Goal: Task Accomplishment & Management: Manage account settings

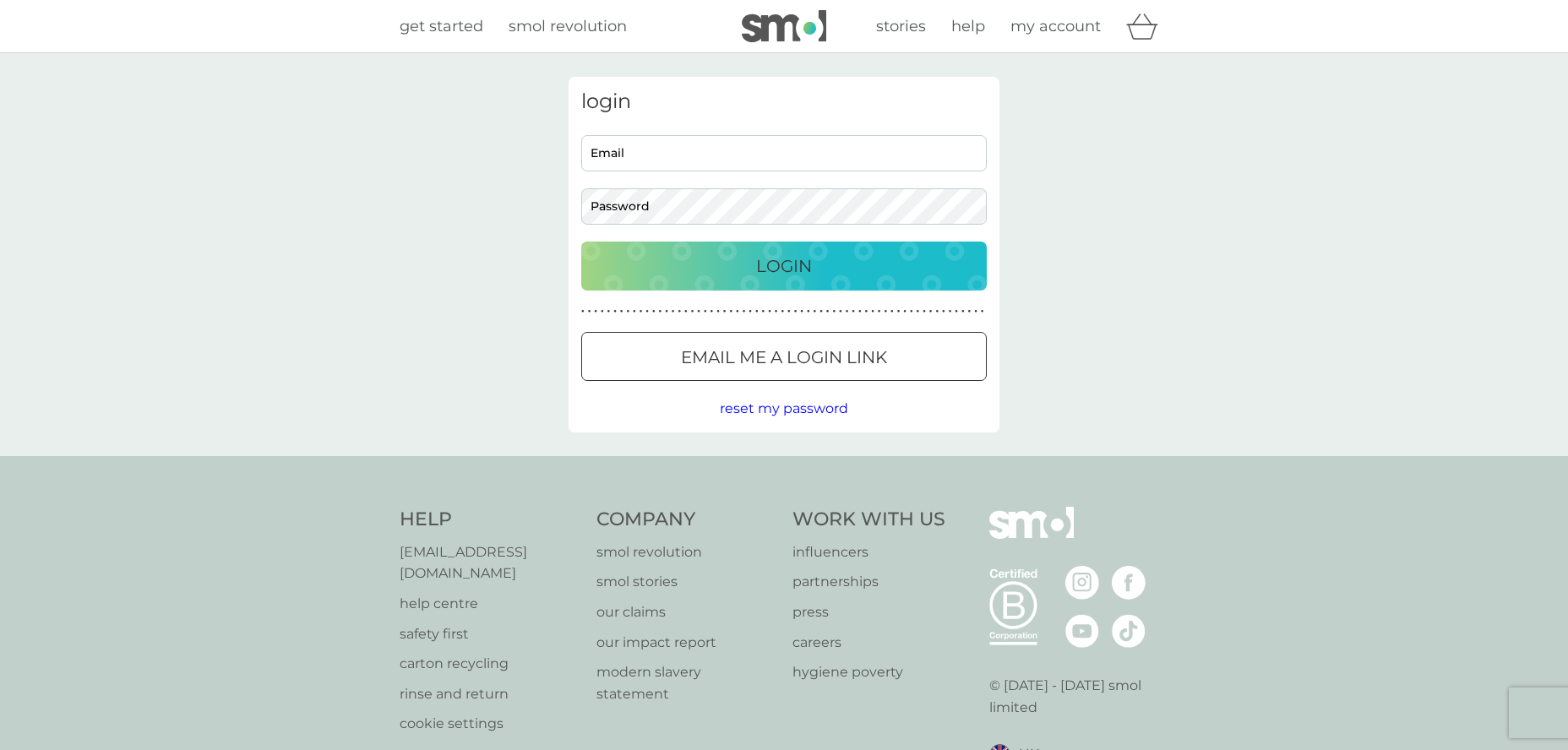
type input "[EMAIL_ADDRESS][DOMAIN_NAME]"
click at [767, 276] on p "Login" at bounding box center [783, 266] width 55 height 27
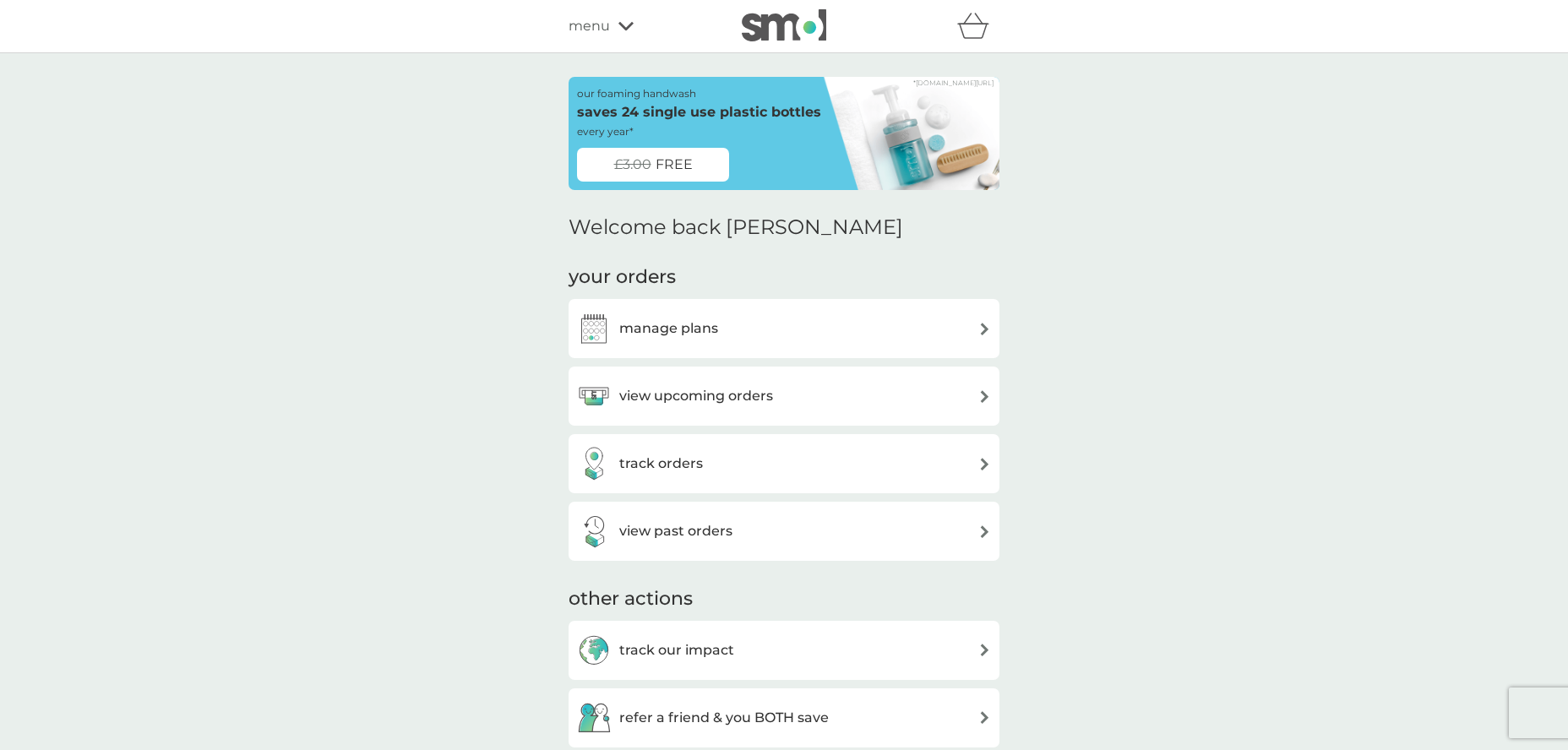
click at [788, 326] on div "manage plans" at bounding box center [784, 329] width 414 height 34
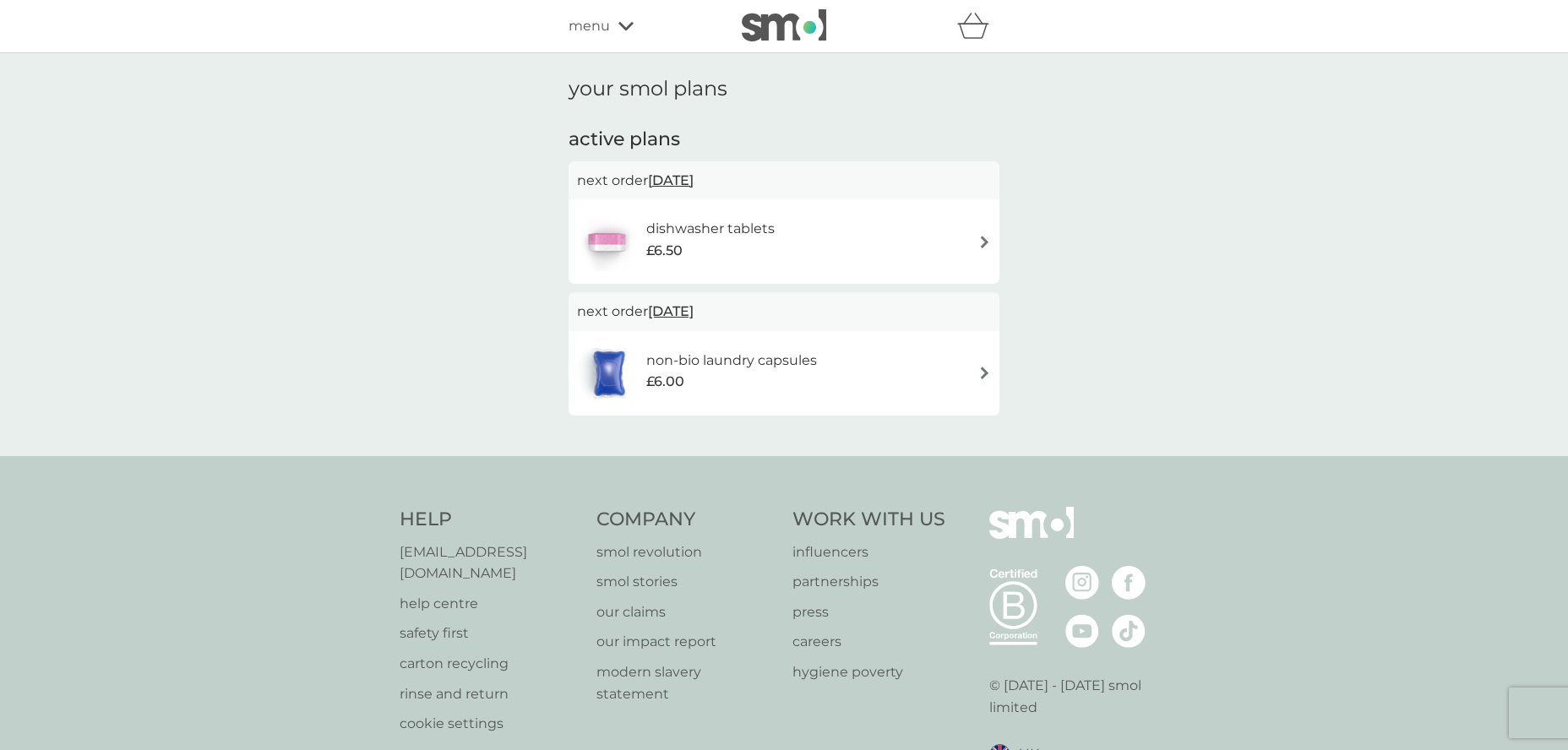
click at [822, 234] on div "dishwasher tablets £6.50" at bounding box center [784, 241] width 414 height 59
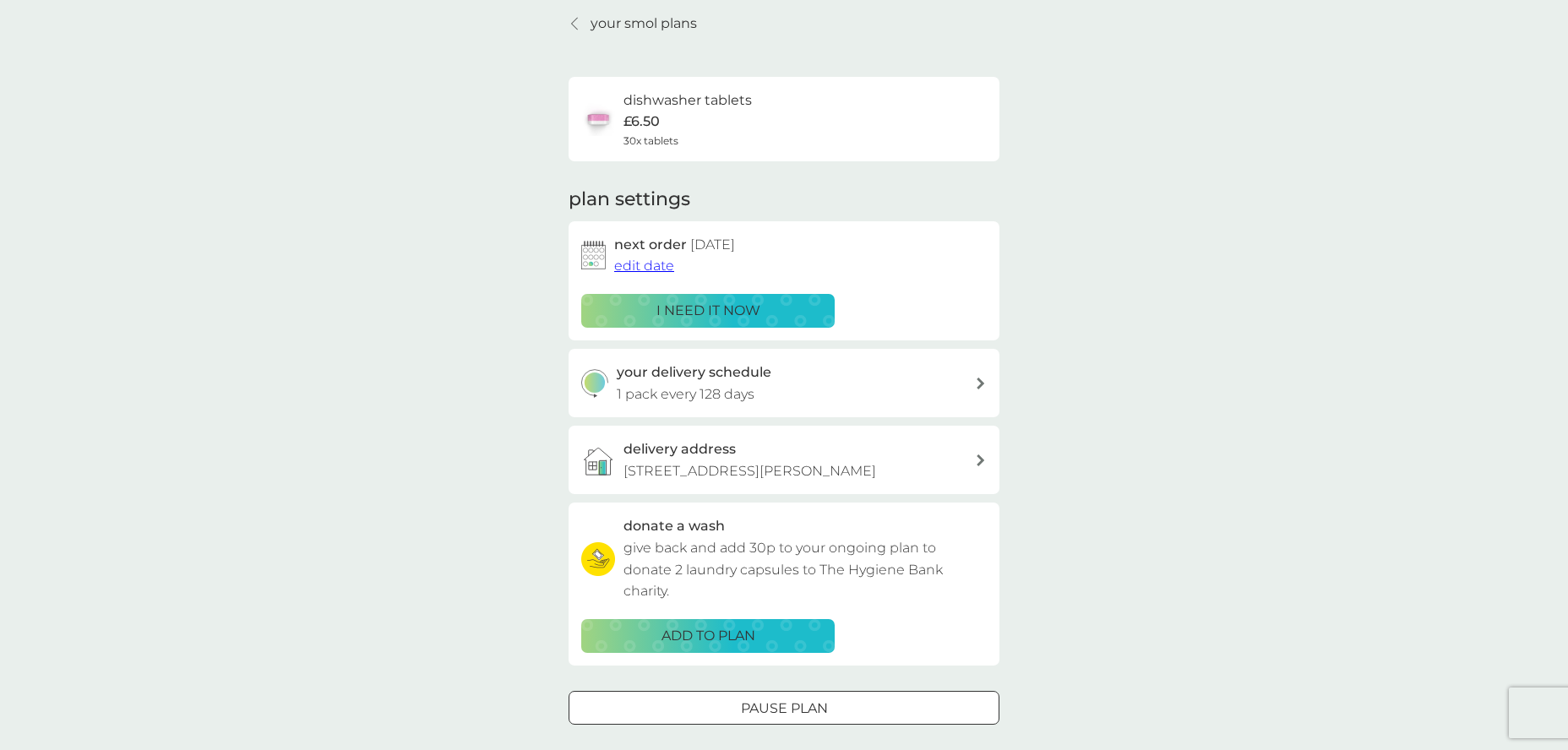
scroll to position [148, 0]
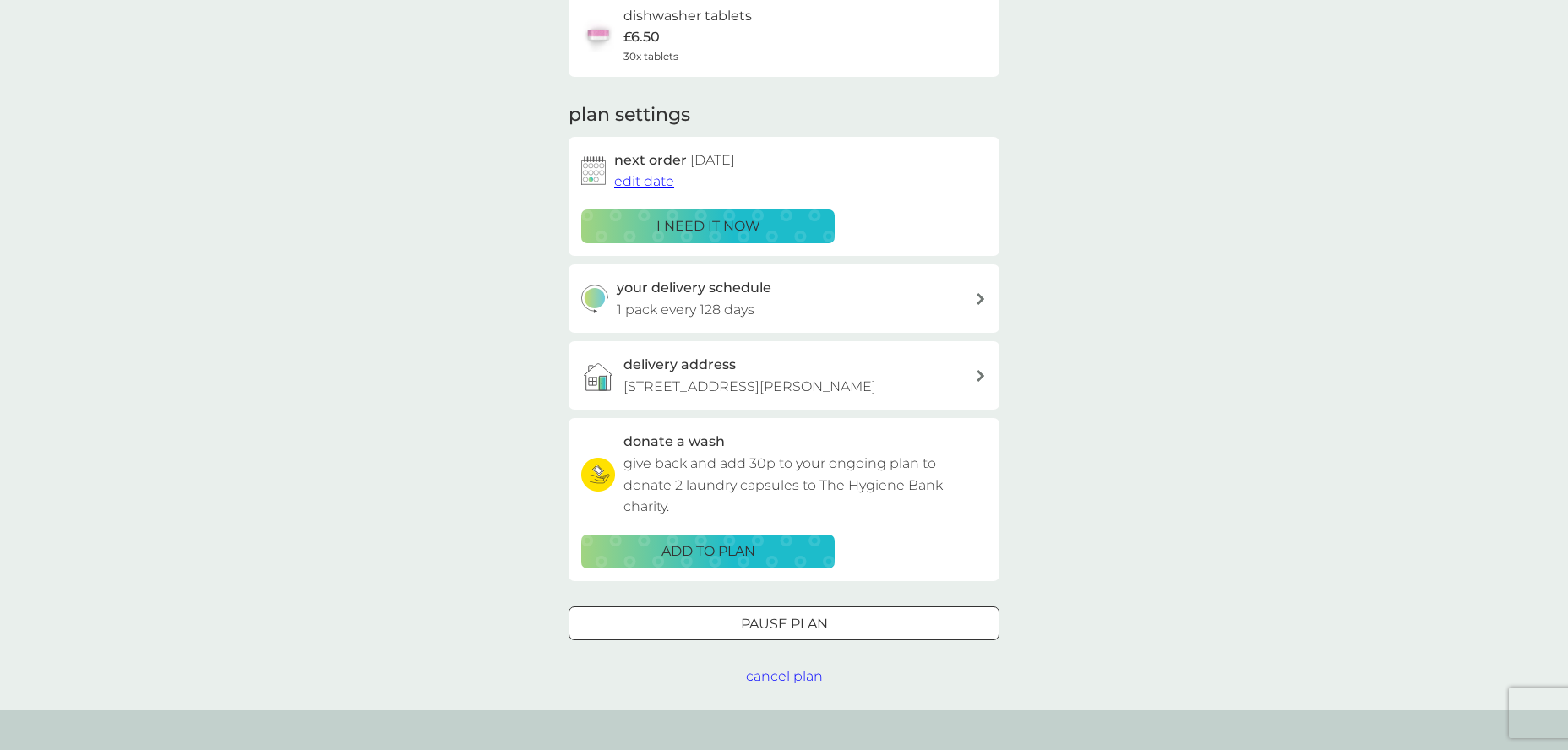
click at [978, 297] on icon at bounding box center [980, 298] width 8 height 12
select select "119"
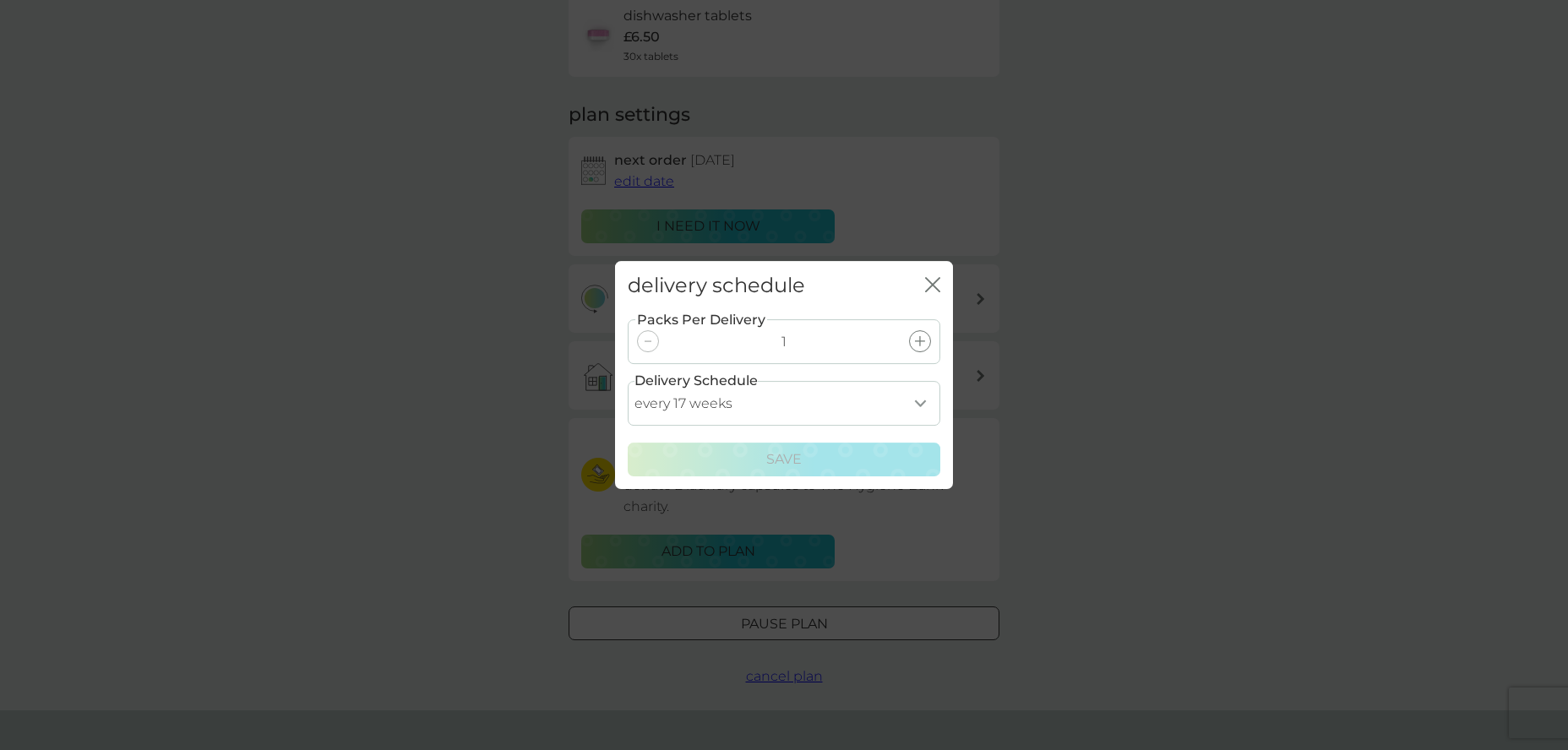
click at [940, 284] on icon "close" at bounding box center [932, 284] width 15 height 15
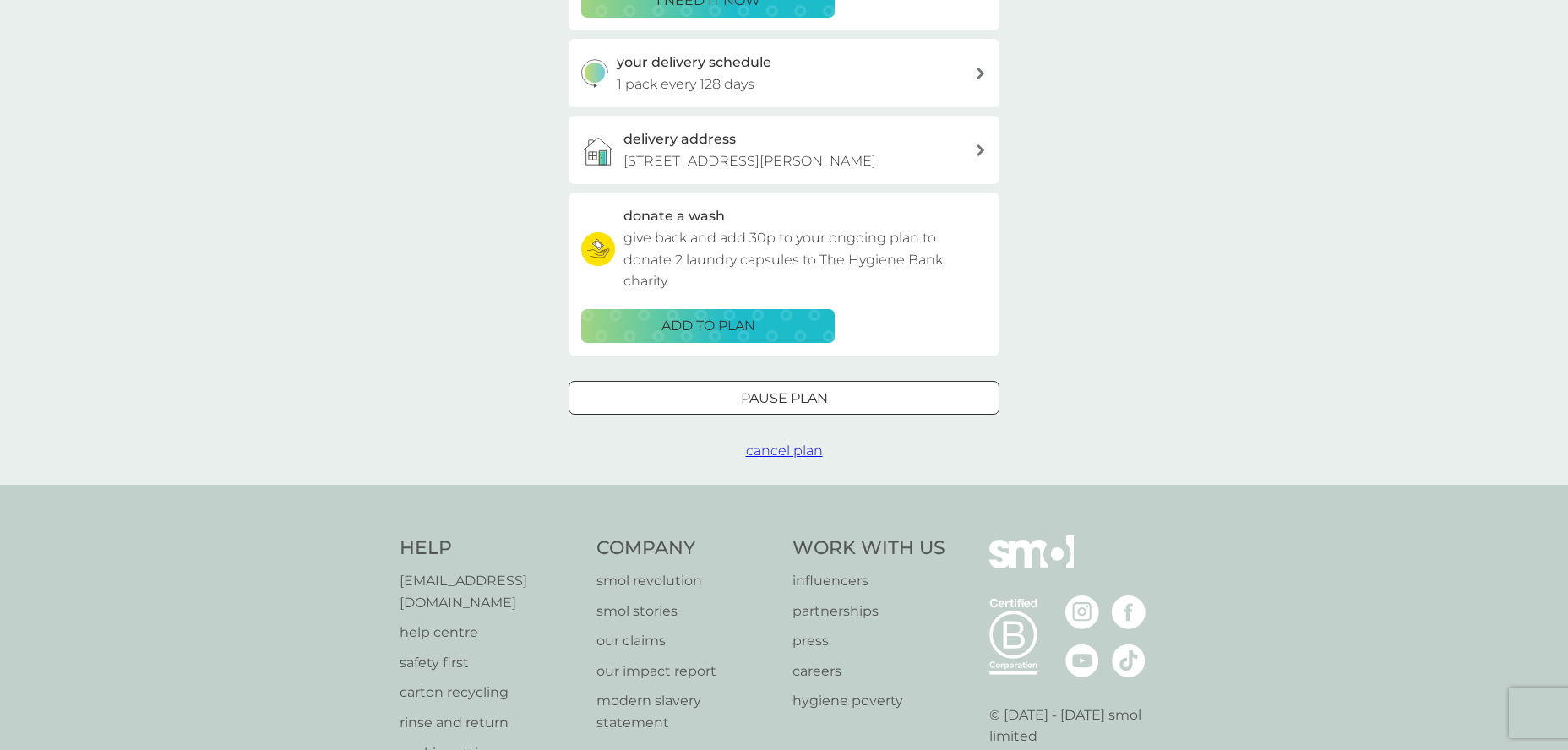
scroll to position [488, 0]
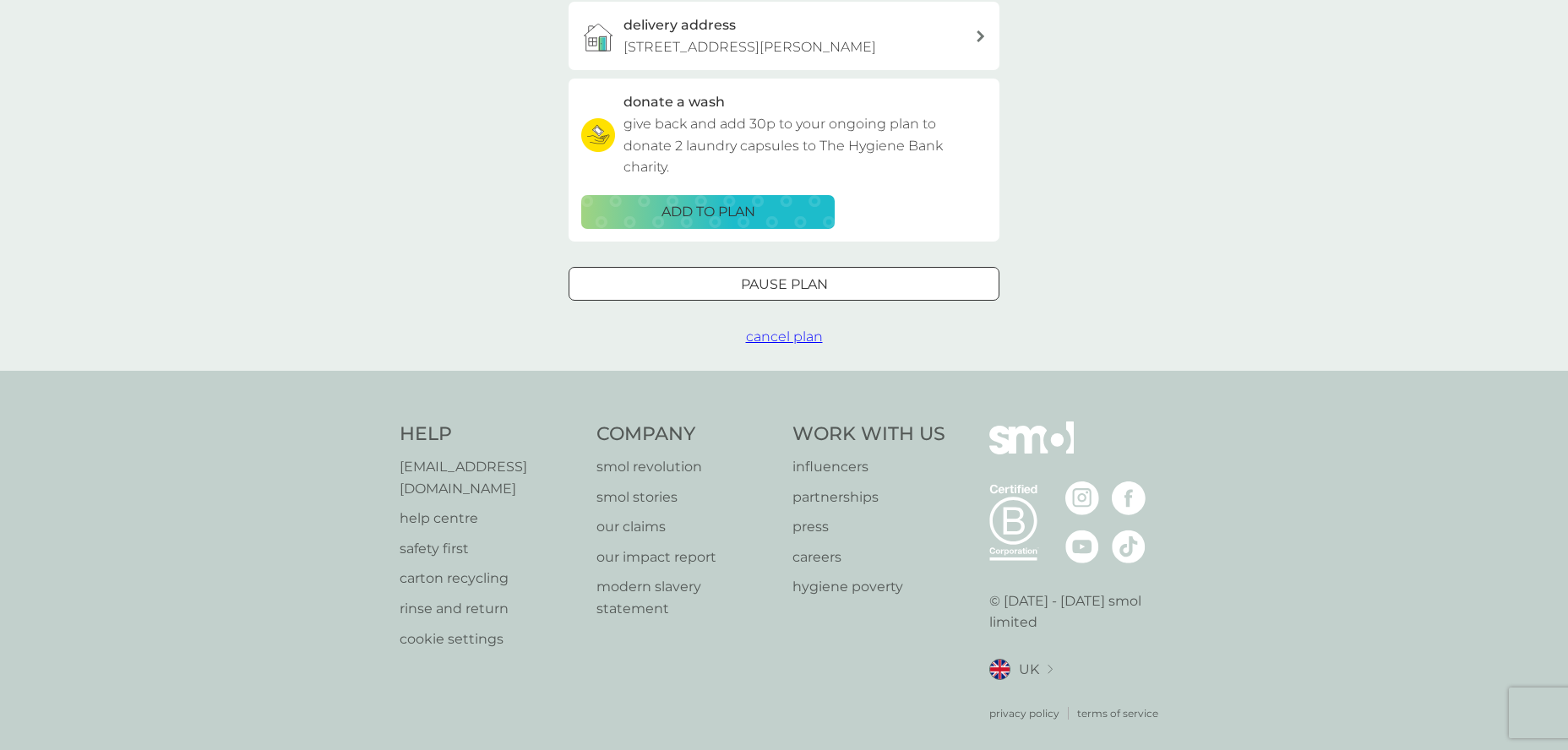
click at [795, 335] on span "cancel plan" at bounding box center [784, 336] width 77 height 16
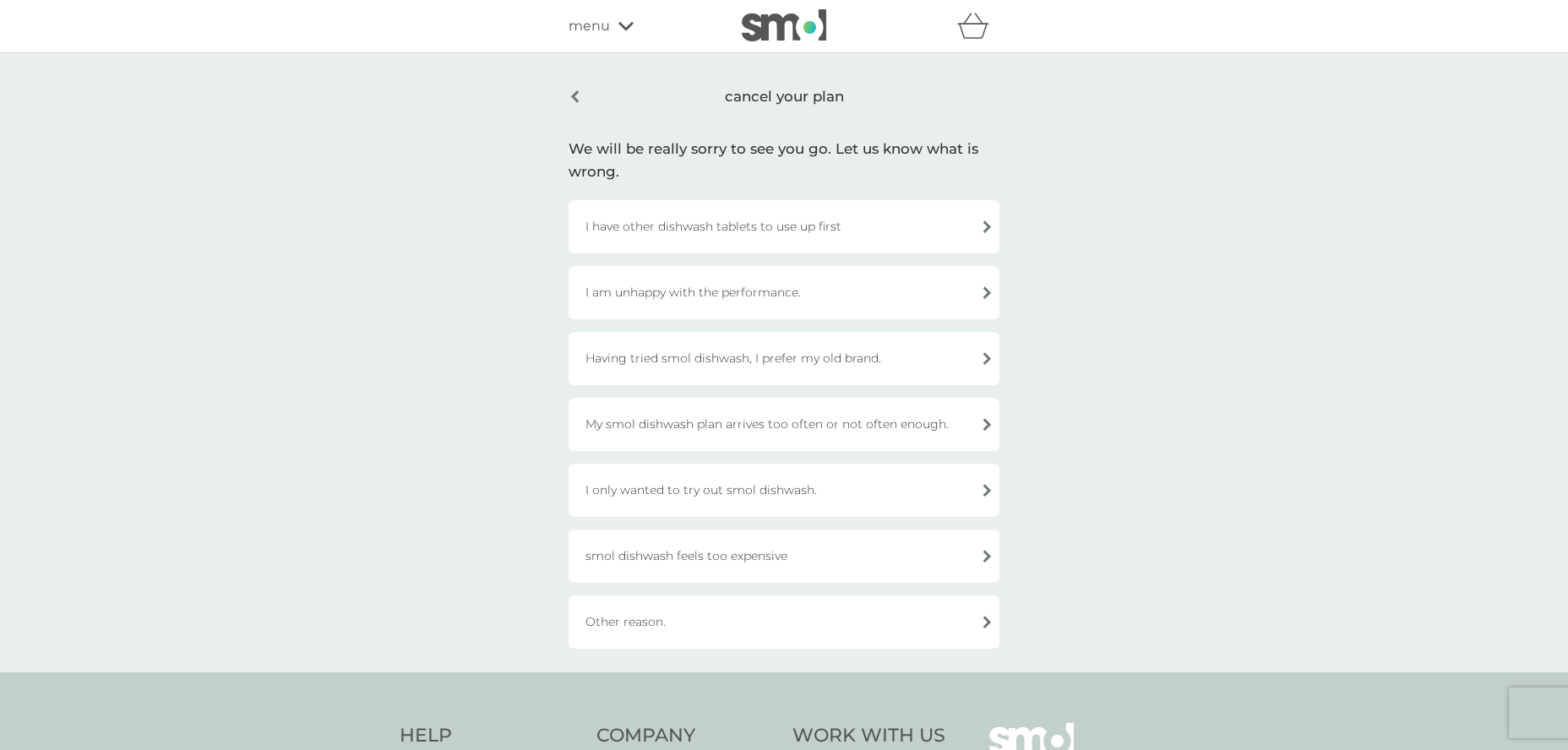
click at [686, 484] on div "I only wanted to try out smol dishwash." at bounding box center [784, 490] width 431 height 54
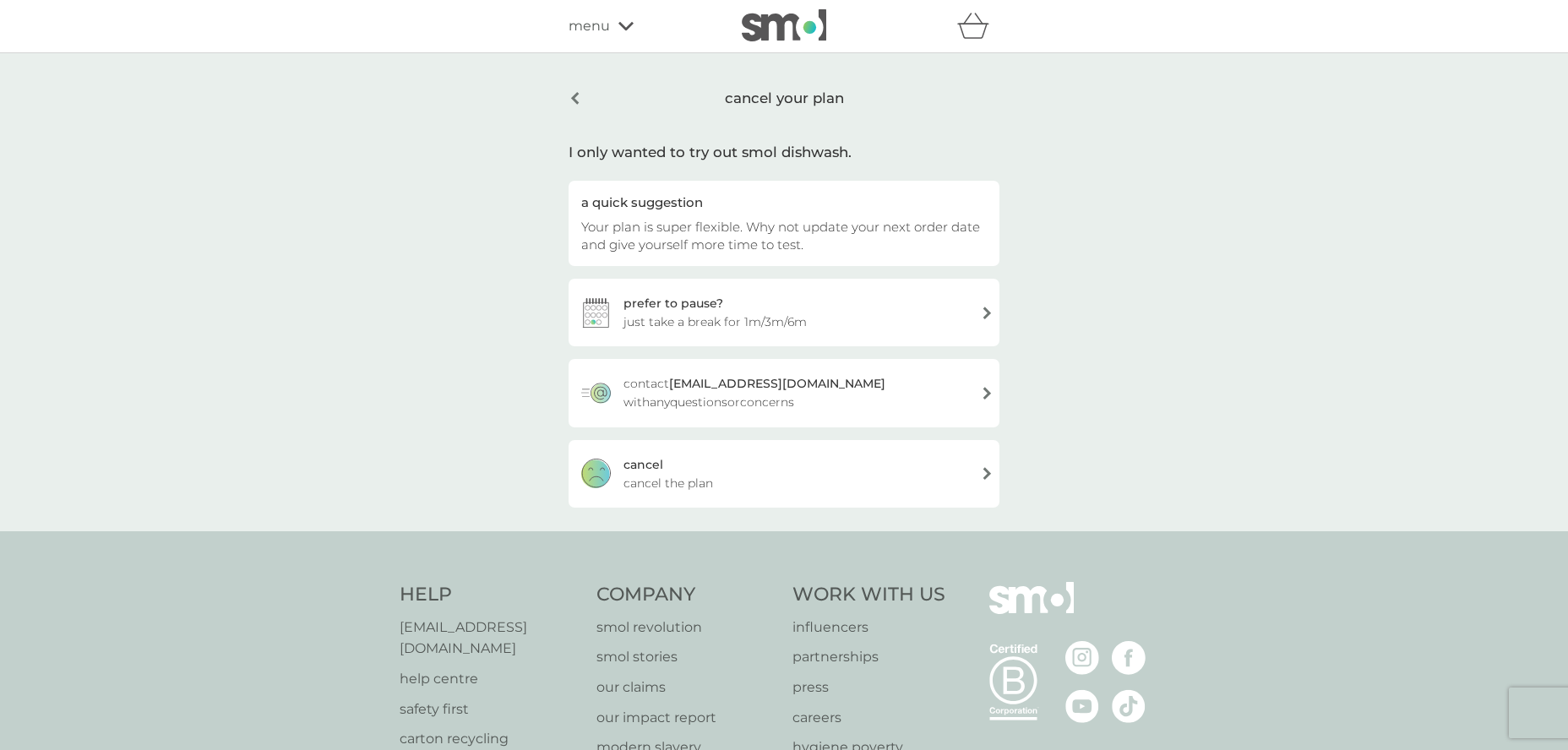
click at [679, 469] on div "cancel cancel the plan" at bounding box center [784, 474] width 431 height 68
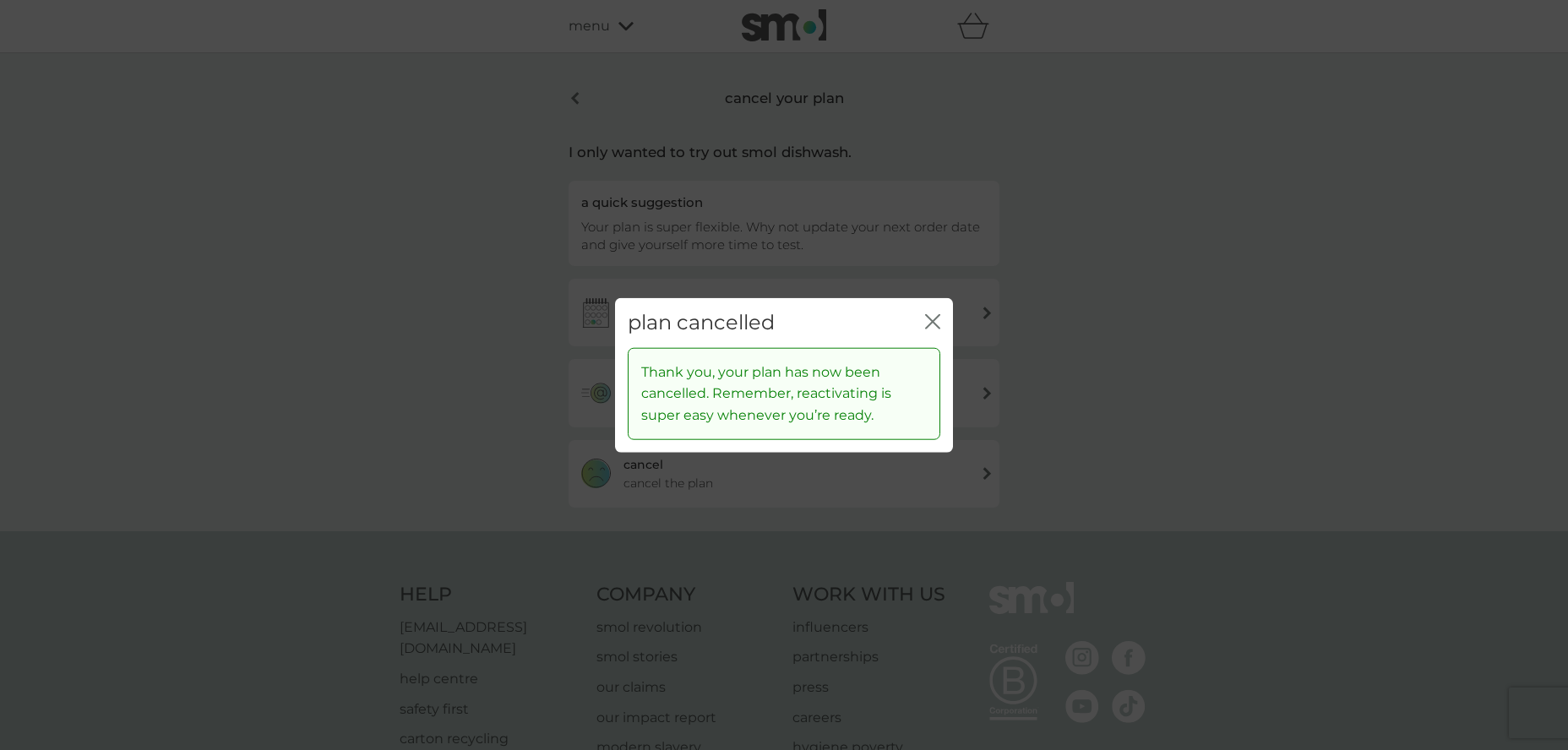
click at [935, 317] on icon "close" at bounding box center [935, 322] width 7 height 13
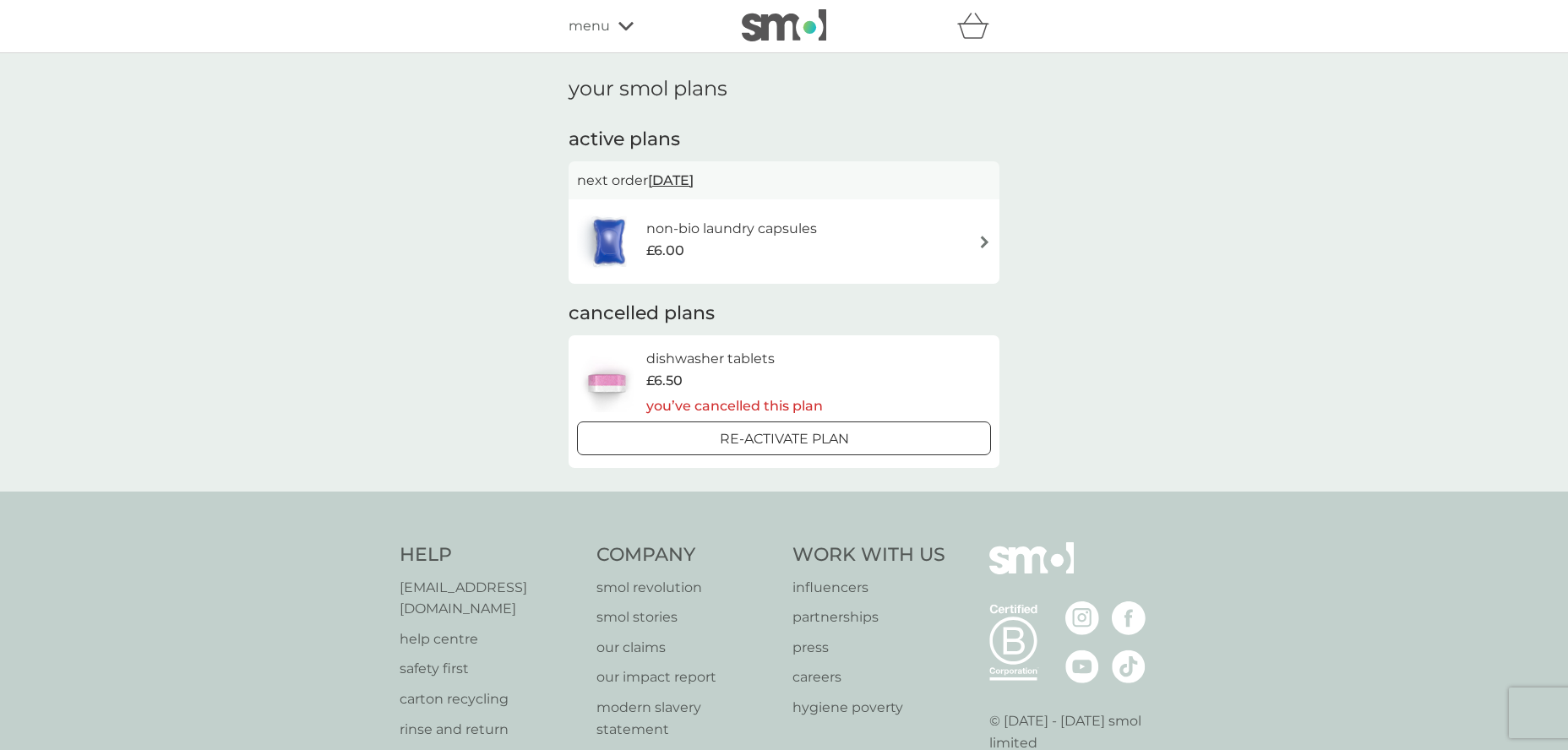
click at [774, 22] on img at bounding box center [784, 25] width 85 height 32
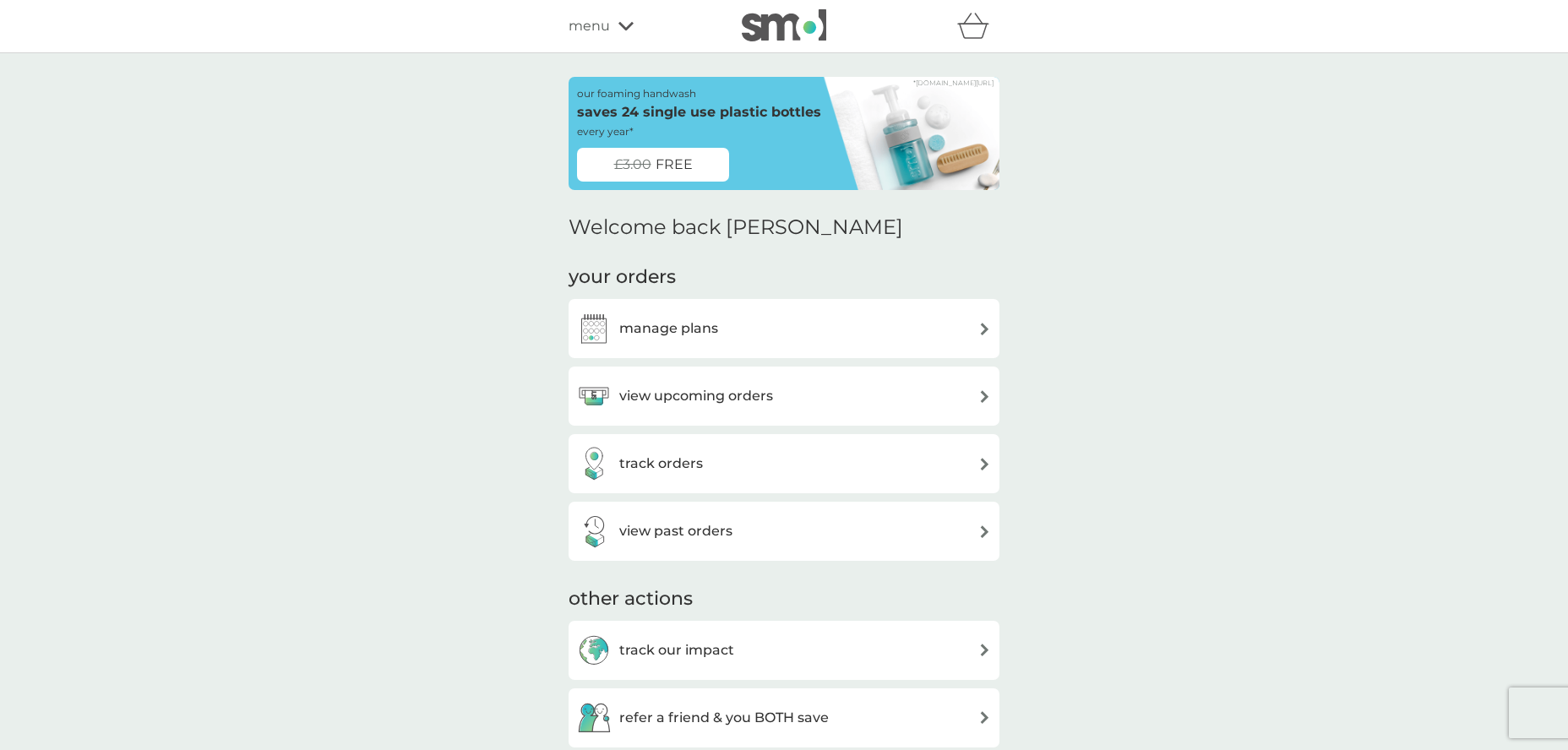
click at [724, 335] on div "manage plans" at bounding box center [784, 329] width 414 height 34
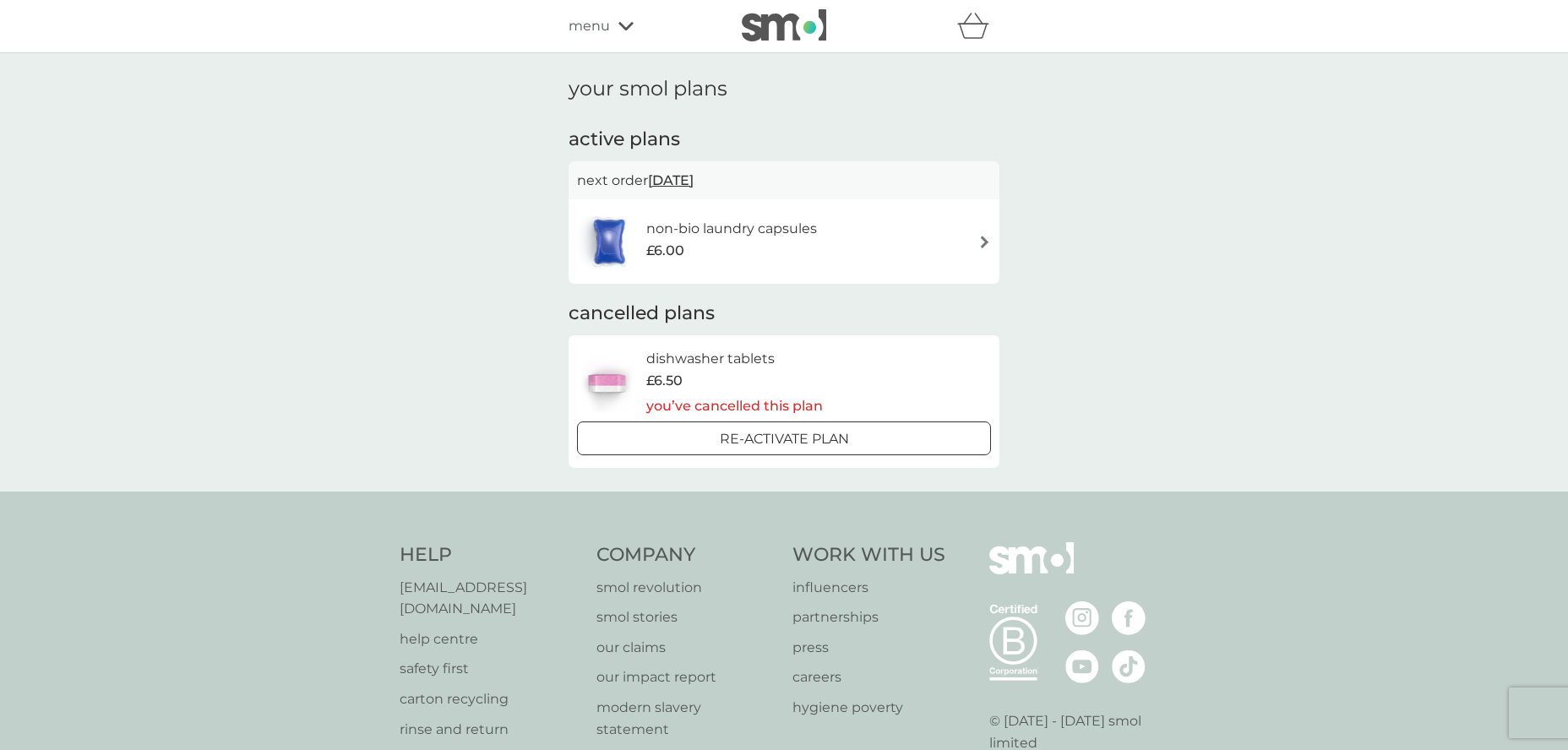
click at [796, 240] on div "£6.00" at bounding box center [731, 251] width 171 height 22
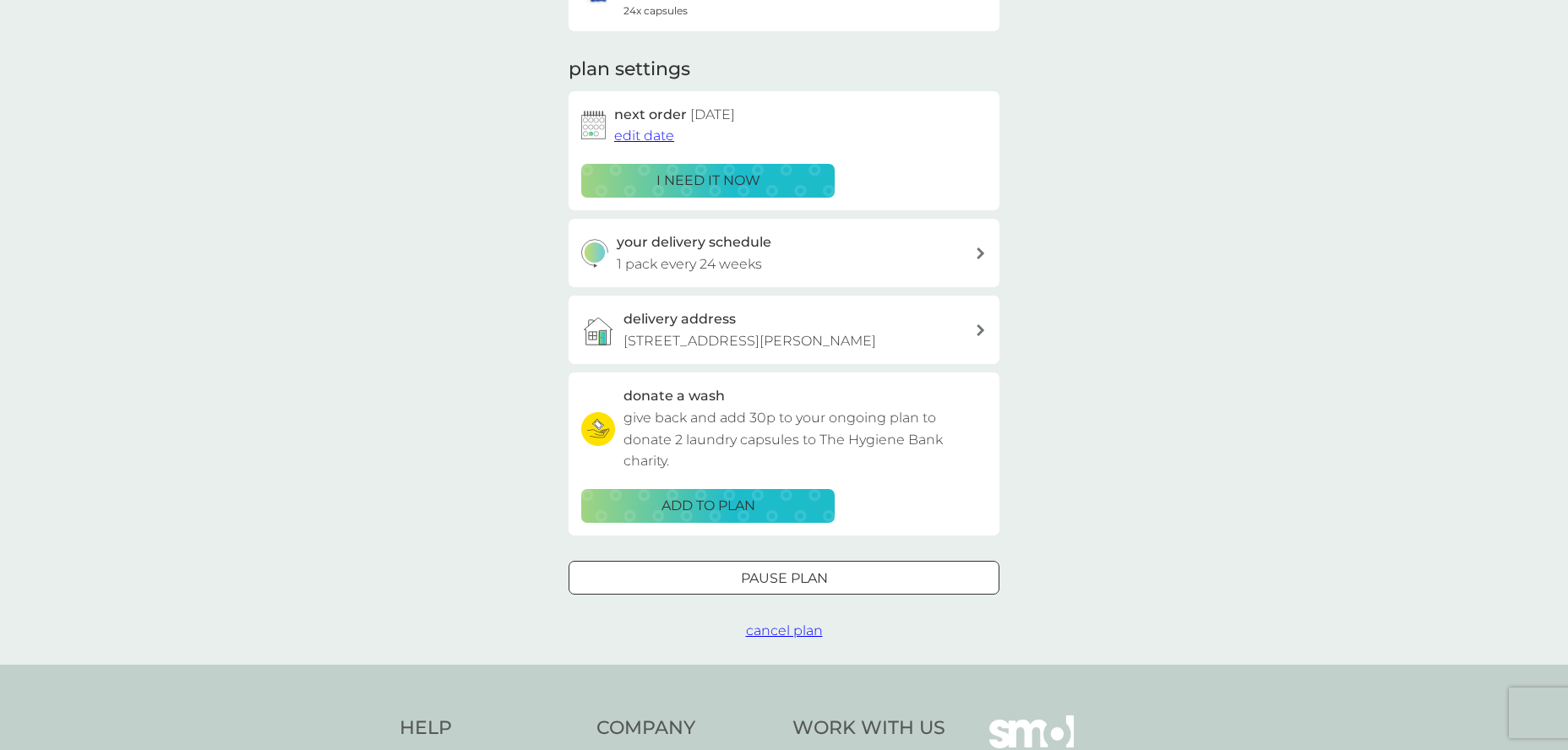
scroll to position [325, 0]
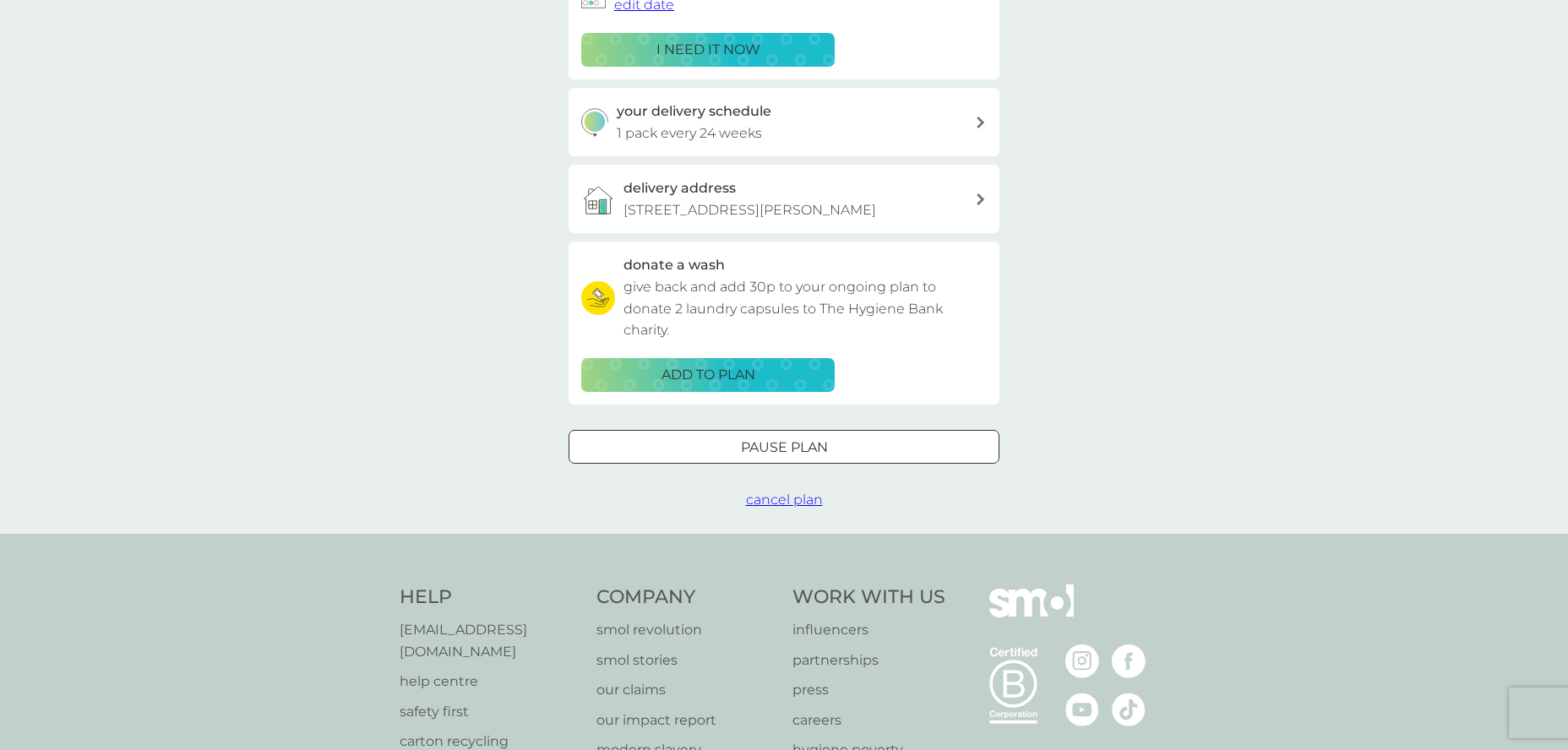
click at [799, 497] on span "cancel plan" at bounding box center [784, 499] width 77 height 16
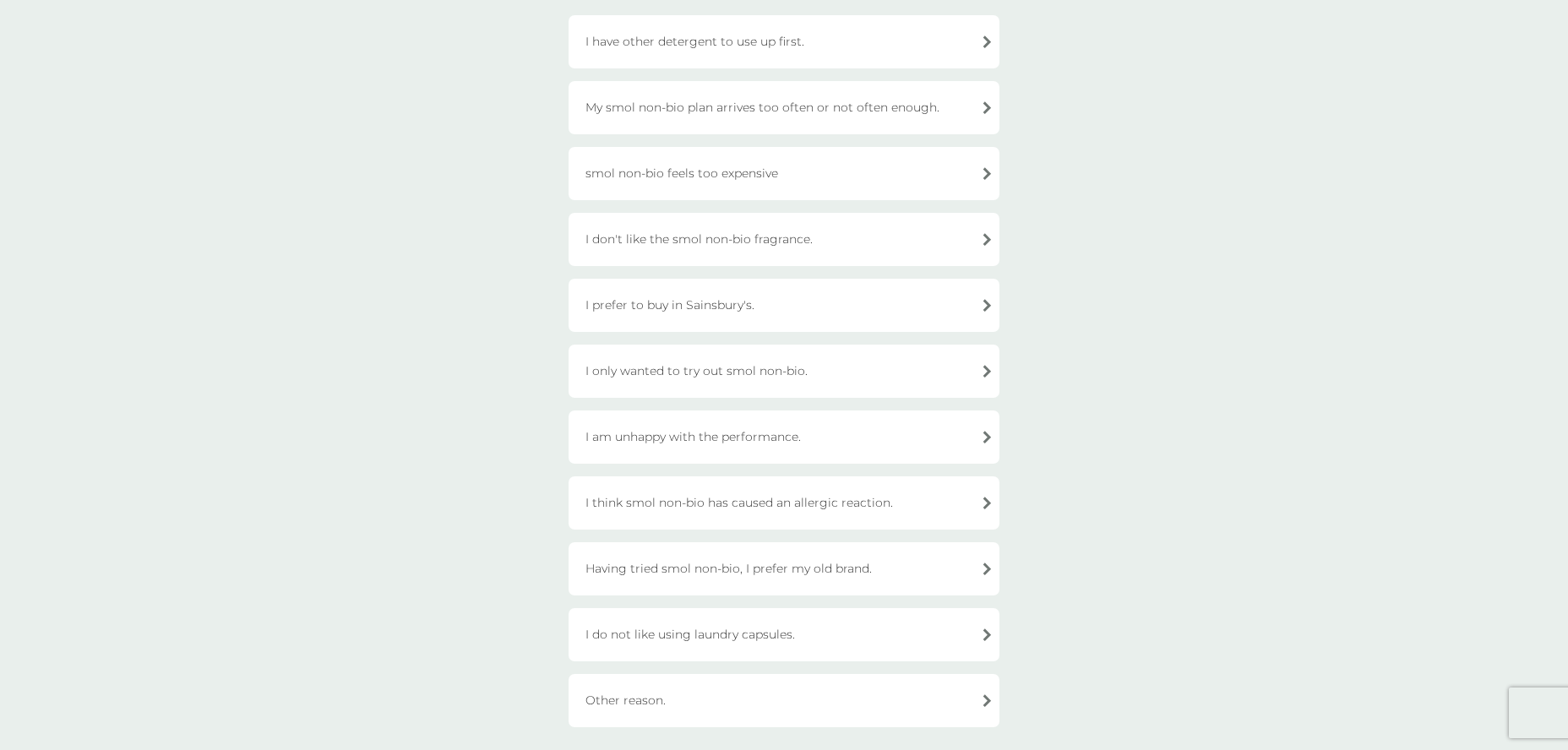
scroll to position [334, 0]
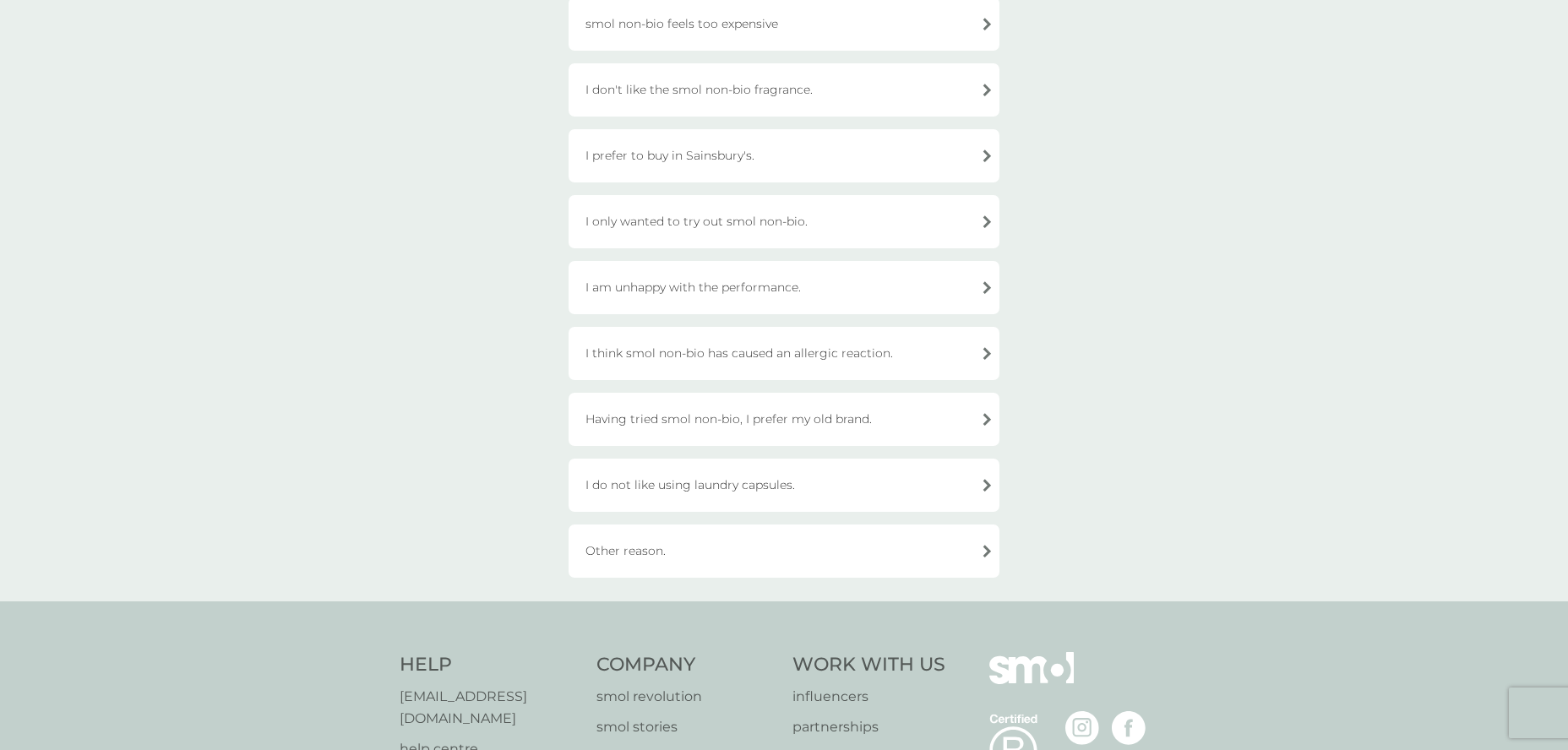
click at [797, 216] on div "I only wanted to try out smol non-bio." at bounding box center [784, 222] width 431 height 54
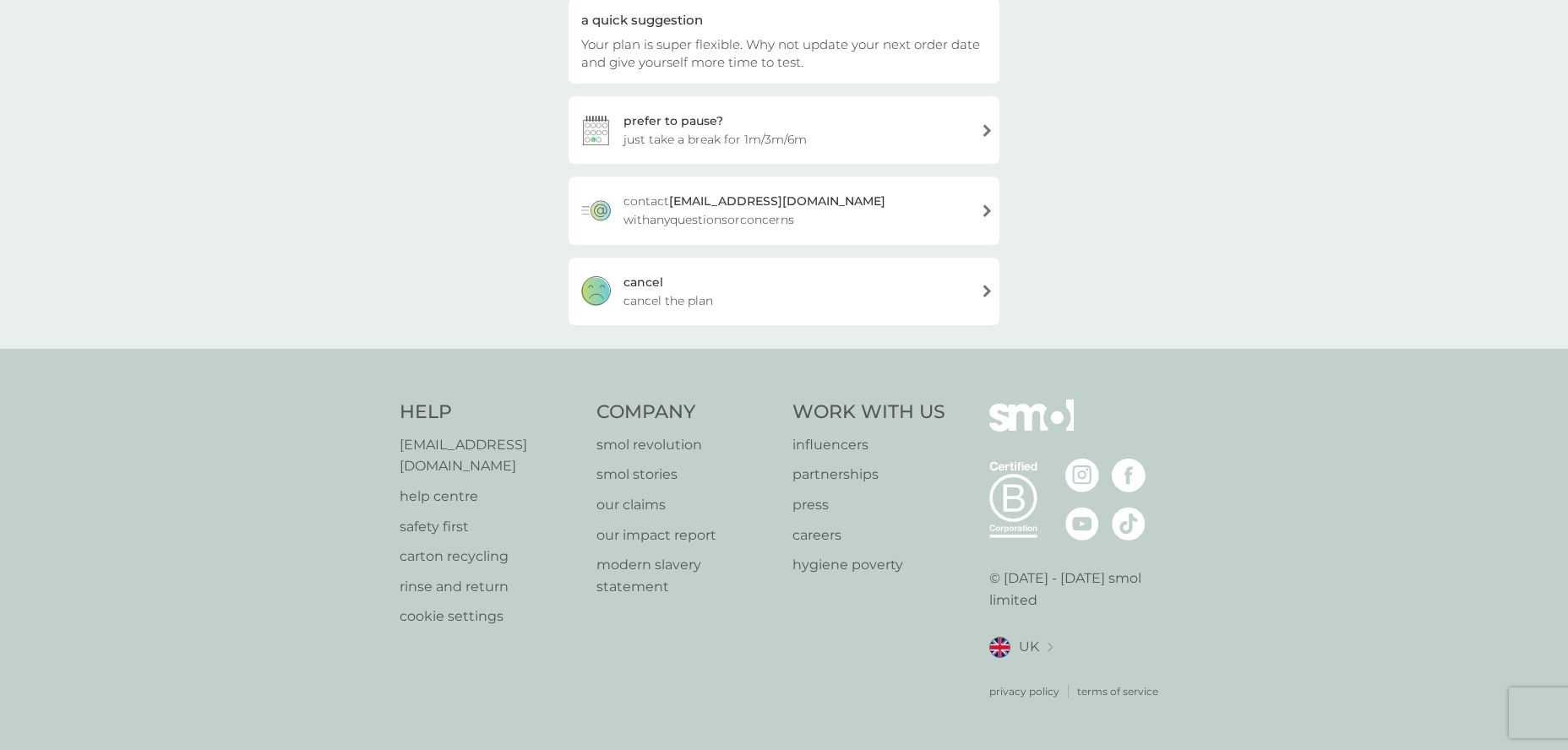
scroll to position [161, 0]
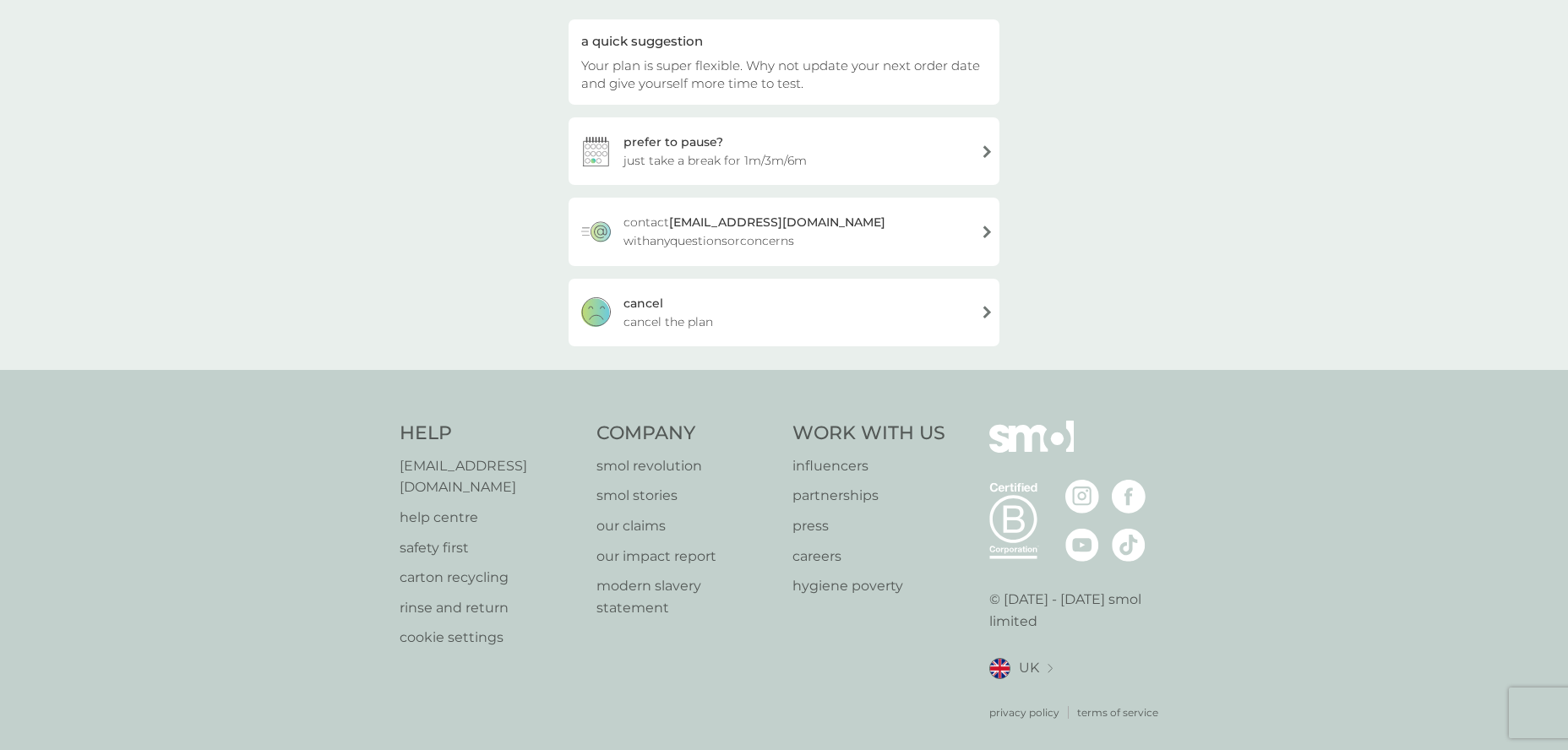
click at [697, 303] on div "cancel cancel the plan" at bounding box center [784, 313] width 431 height 68
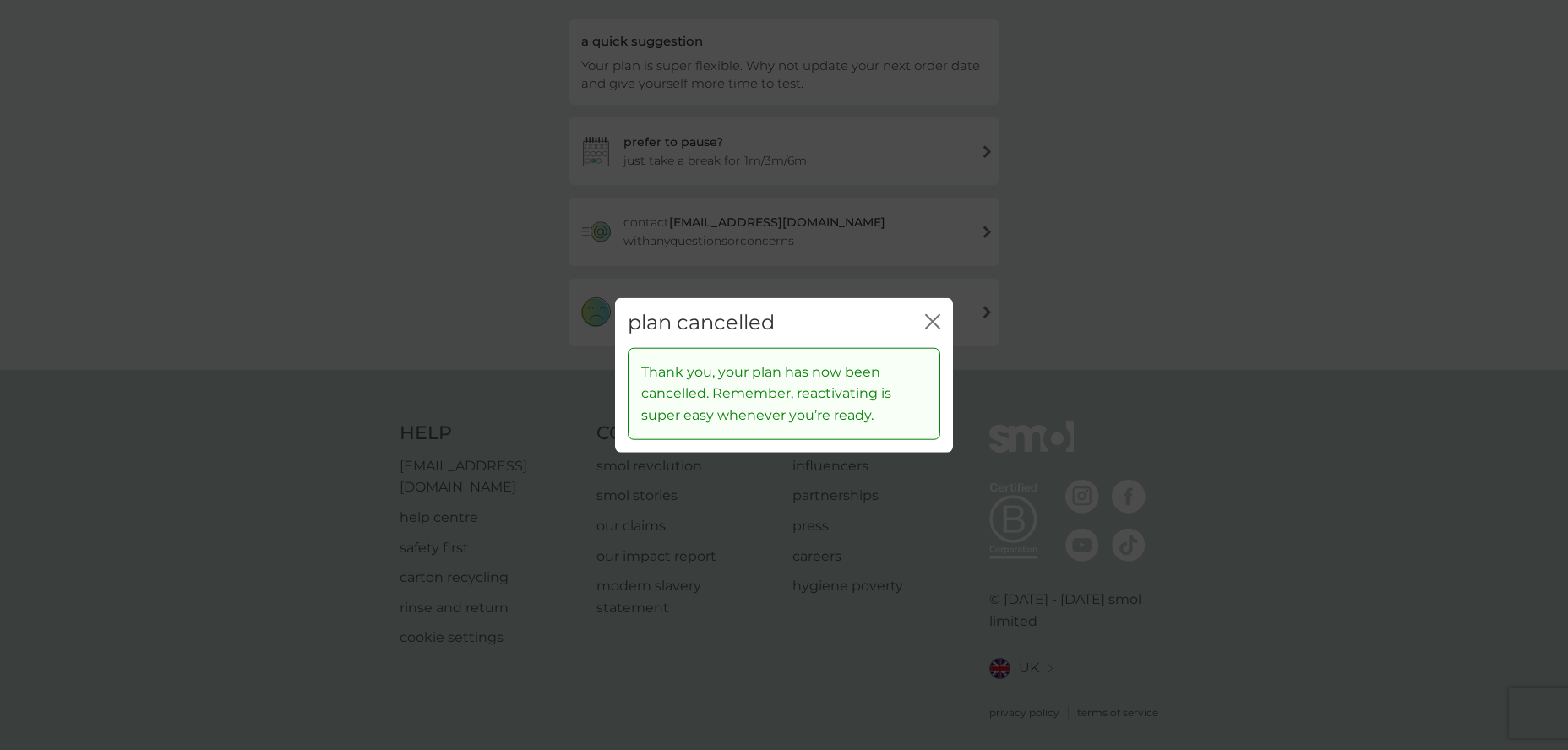
click at [931, 322] on icon "close" at bounding box center [932, 322] width 15 height 15
